Goal: Task Accomplishment & Management: Manage account settings

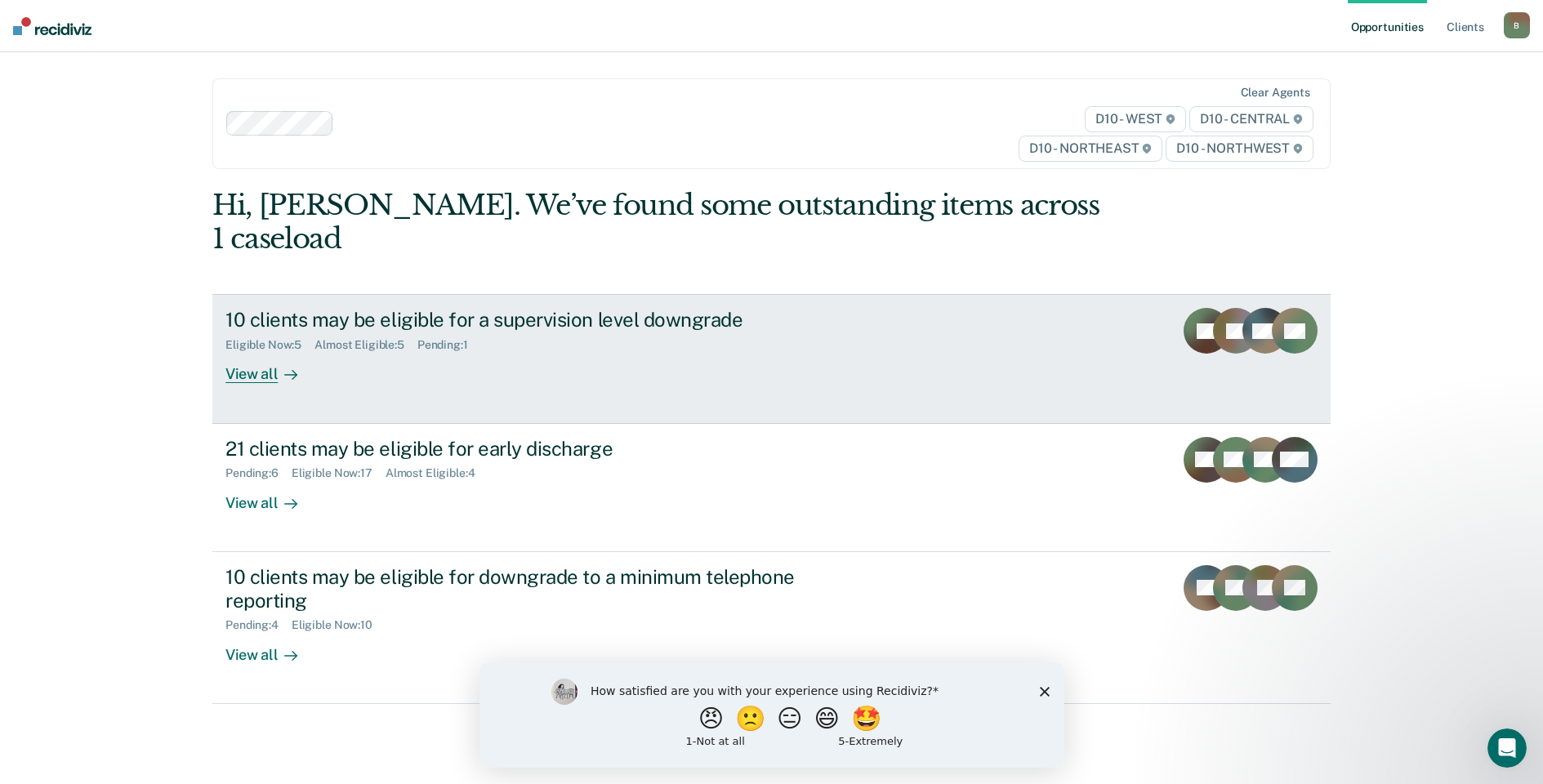
click at [259, 352] on div "View all" at bounding box center [271, 368] width 92 height 32
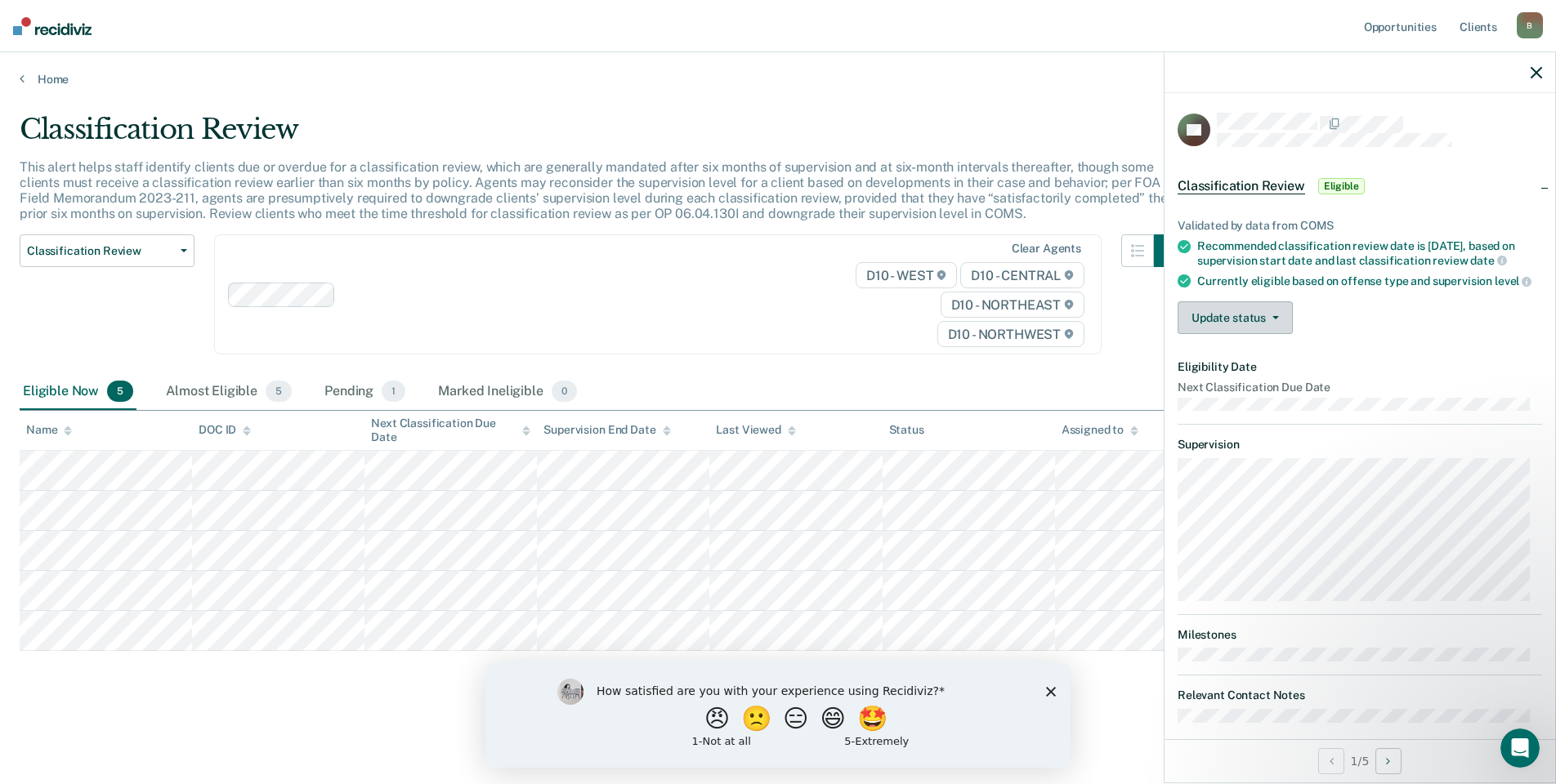
click at [1224, 329] on button "Update status" at bounding box center [1236, 317] width 115 height 33
click at [1237, 360] on button "[PERSON_NAME]" at bounding box center [1256, 356] width 158 height 26
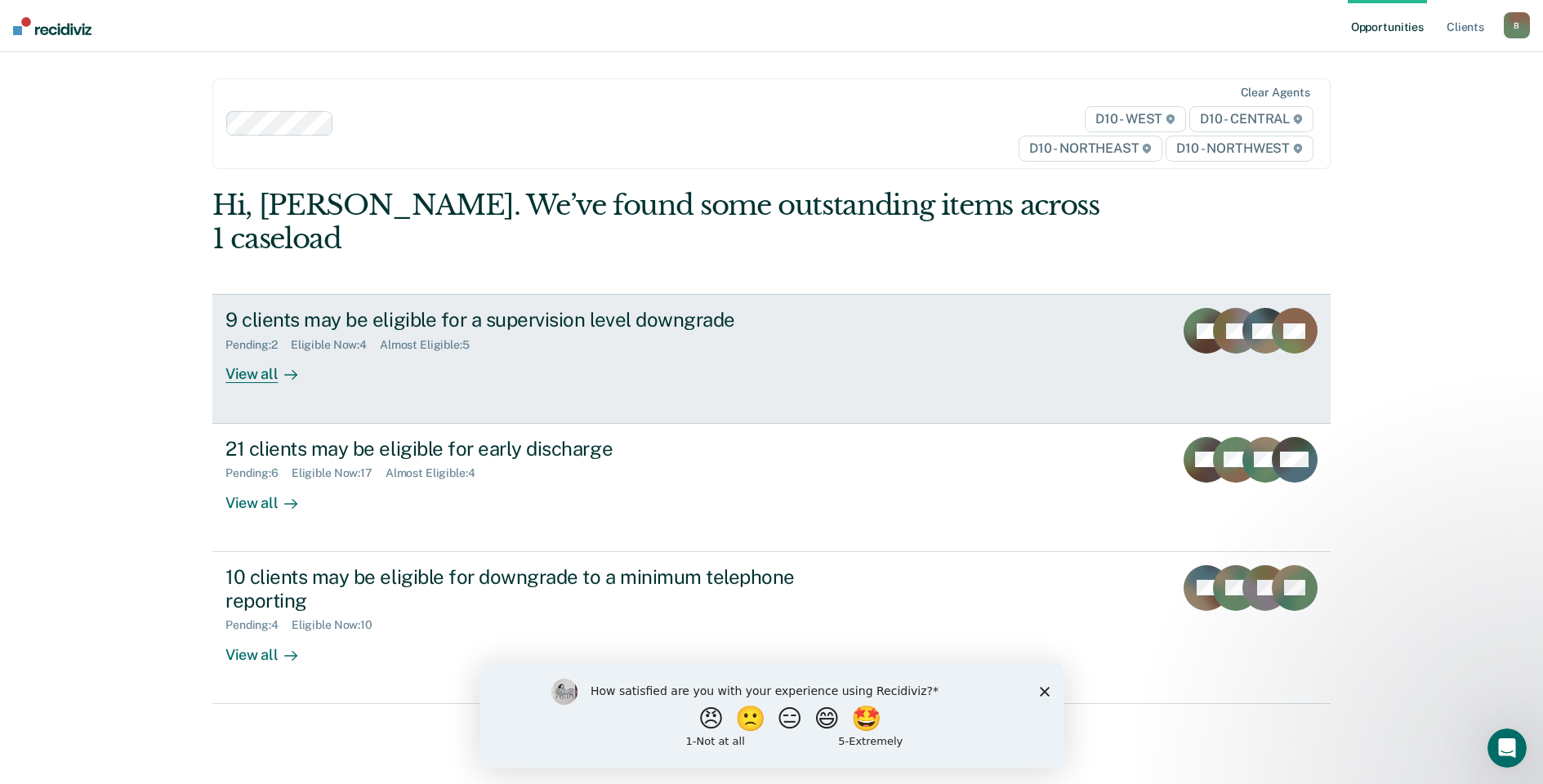
click at [269, 352] on div "View all" at bounding box center [271, 368] width 92 height 32
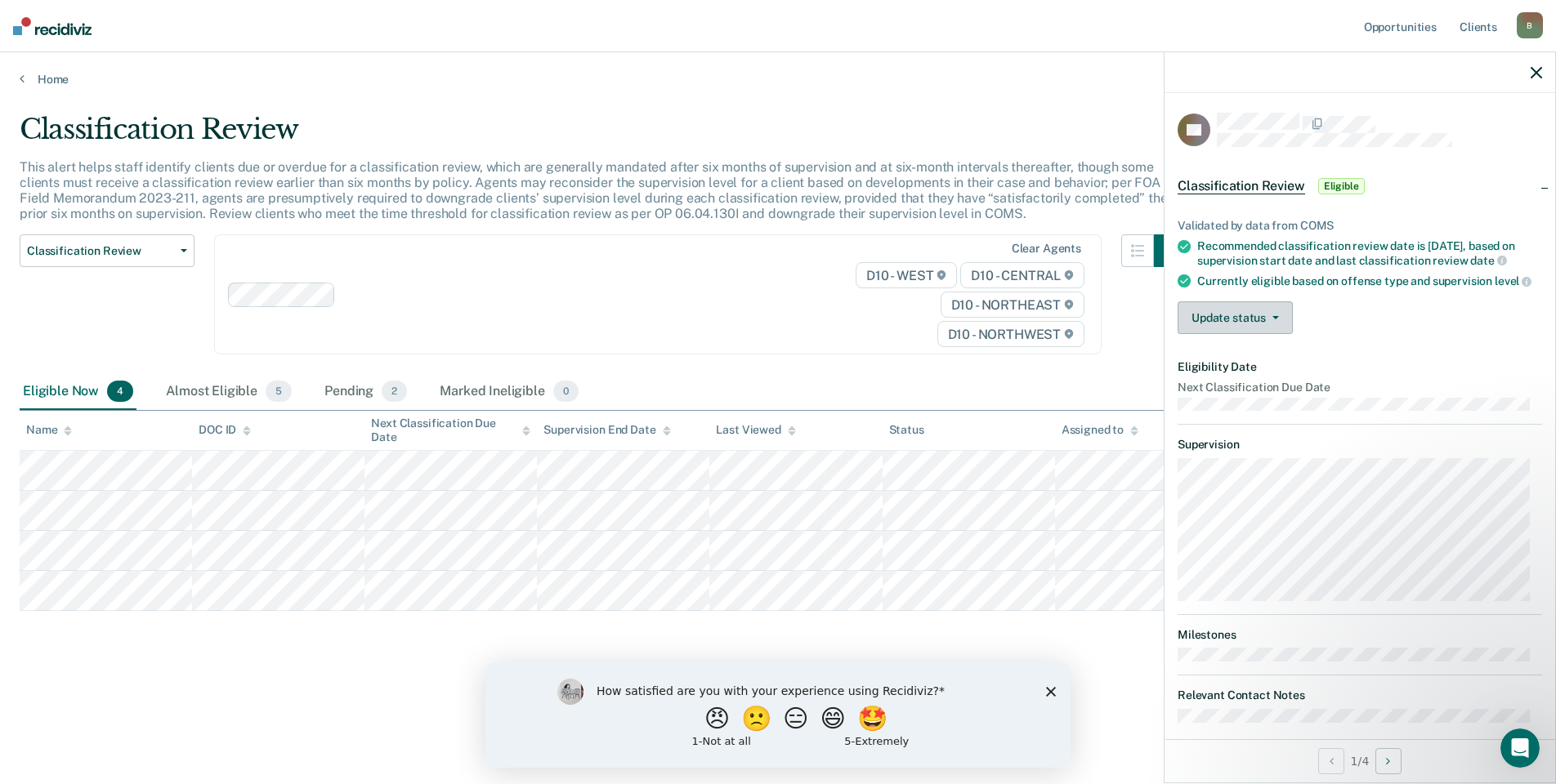
click at [1246, 334] on button "Update status" at bounding box center [1236, 317] width 115 height 33
click at [1241, 370] on button "[PERSON_NAME]" at bounding box center [1256, 356] width 158 height 26
